Goal: Information Seeking & Learning: Learn about a topic

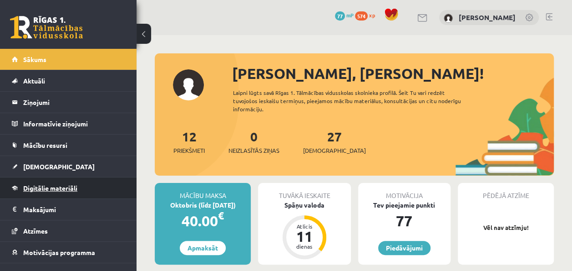
click at [38, 187] on span "Digitālie materiāli" at bounding box center [50, 188] width 54 height 8
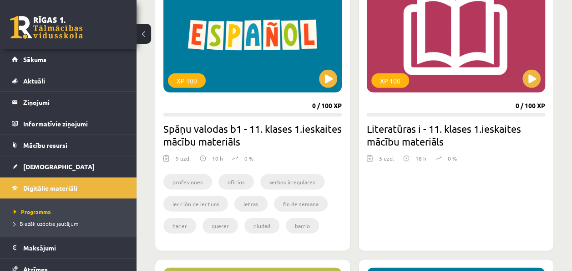
scroll to position [2585, 0]
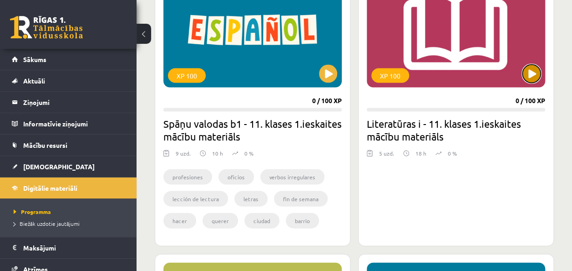
click at [532, 78] on button at bounding box center [532, 74] width 18 height 18
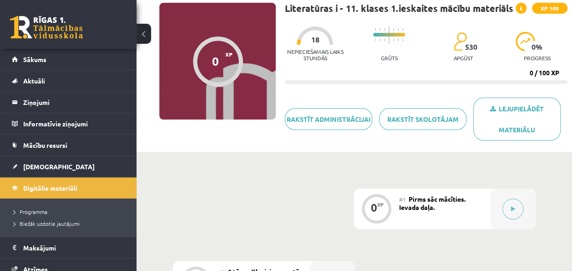
scroll to position [68, 0]
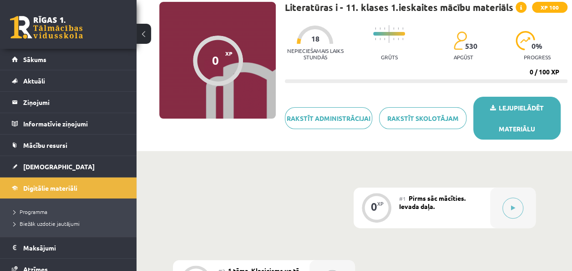
click at [517, 115] on link "Lejupielādēt materiālu" at bounding box center [517, 118] width 87 height 43
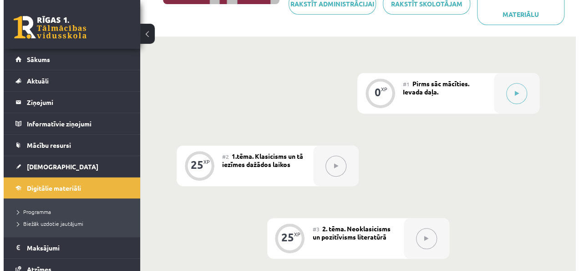
scroll to position [180, 0]
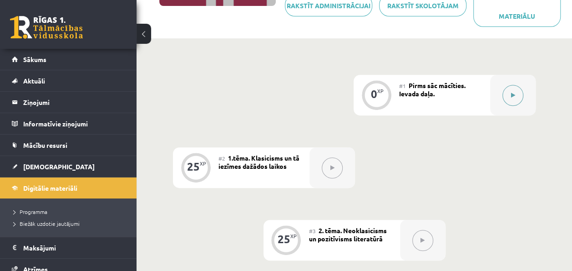
click at [512, 88] on button at bounding box center [513, 95] width 21 height 21
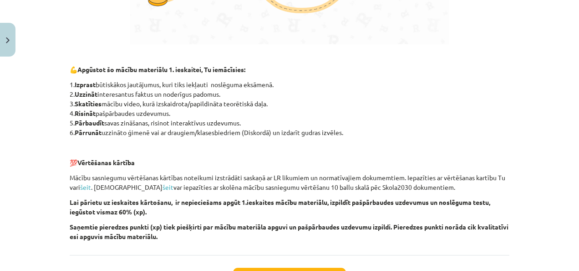
scroll to position [681, 0]
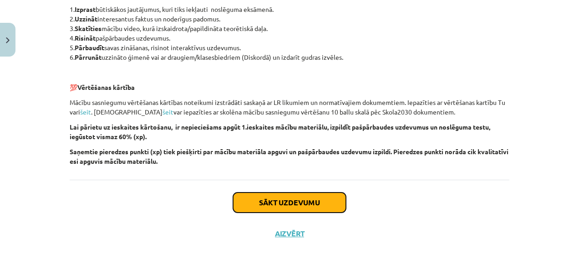
click at [250, 198] on button "Sākt uzdevumu" at bounding box center [289, 202] width 113 height 20
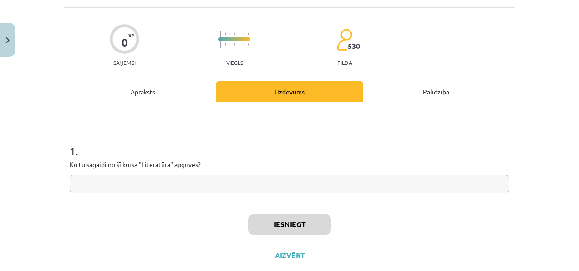
scroll to position [23, 0]
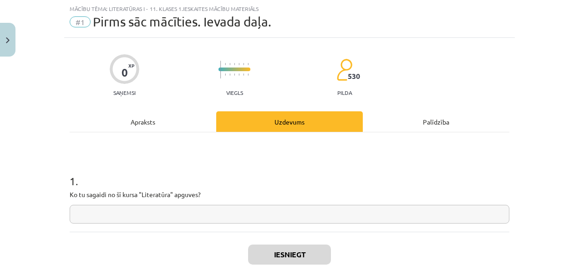
click at [246, 211] on input "text" at bounding box center [290, 213] width 440 height 19
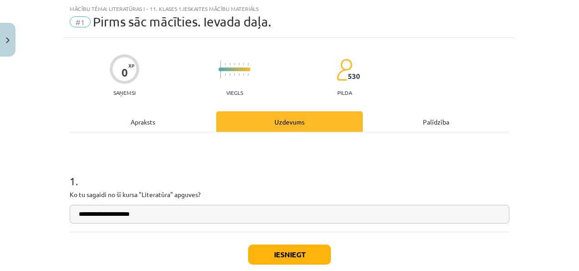
type input "**********"
click at [143, 117] on div "Apraksts" at bounding box center [143, 121] width 147 height 20
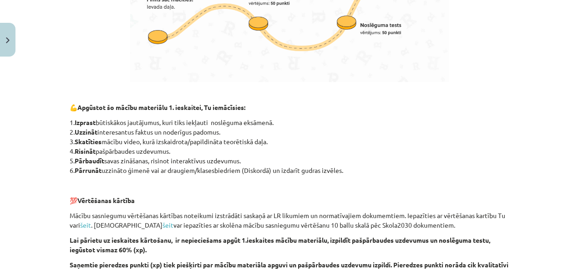
scroll to position [681, 0]
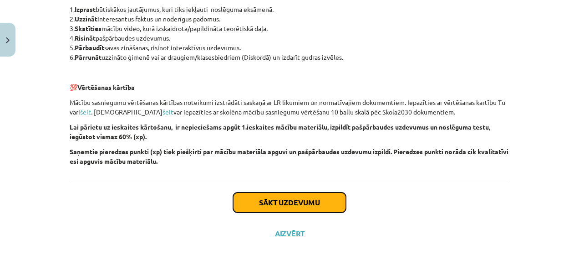
click at [281, 196] on button "Sākt uzdevumu" at bounding box center [289, 202] width 113 height 20
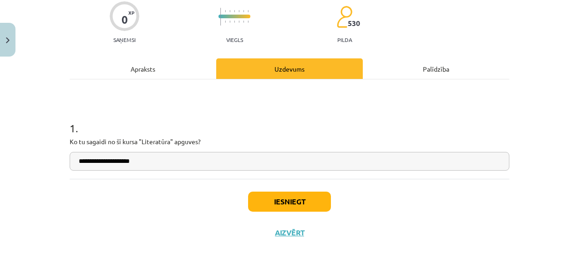
scroll to position [23, 0]
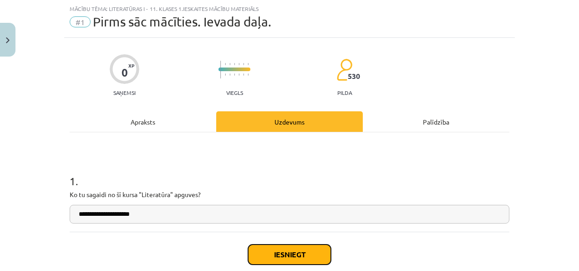
click at [289, 253] on button "Iesniegt" at bounding box center [289, 254] width 83 height 20
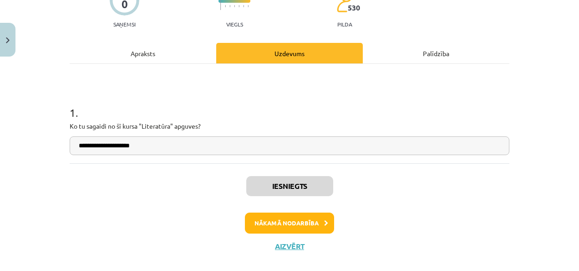
scroll to position [96, 0]
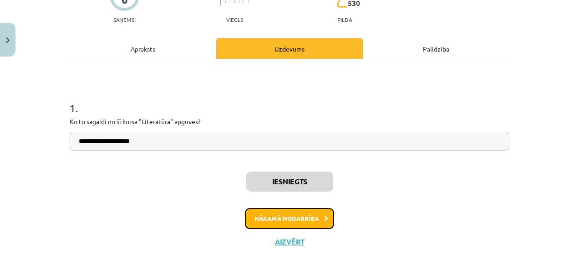
click at [313, 210] on button "Nākamā nodarbība" at bounding box center [289, 218] width 89 height 21
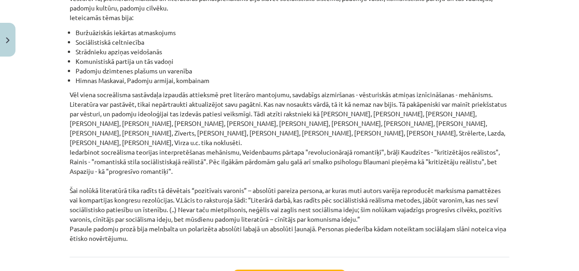
scroll to position [2152, 0]
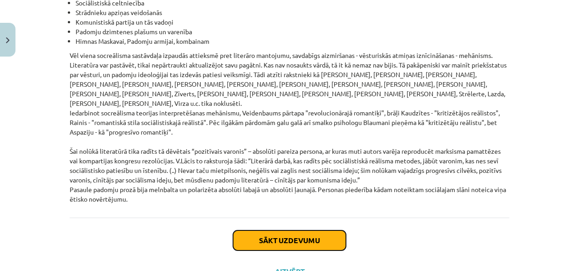
click at [258, 230] on button "Sākt uzdevumu" at bounding box center [289, 240] width 113 height 20
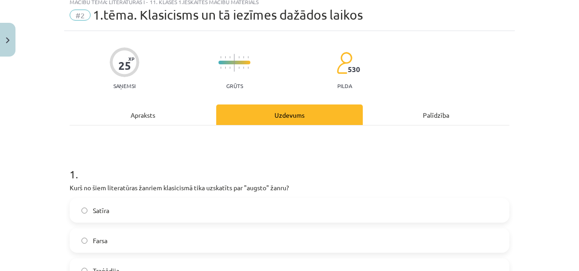
scroll to position [0, 0]
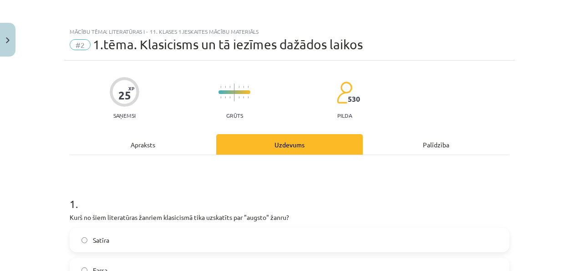
click at [142, 153] on div "Apraksts" at bounding box center [143, 144] width 147 height 20
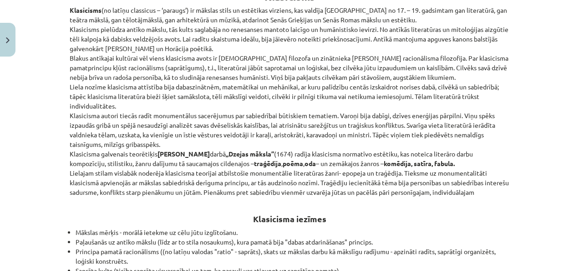
scroll to position [439, 0]
